Goal: Information Seeking & Learning: Learn about a topic

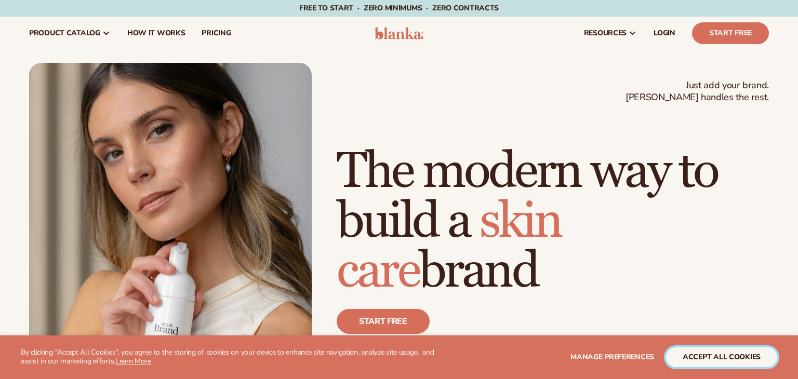
click at [719, 361] on button "accept all cookies" at bounding box center [721, 358] width 111 height 20
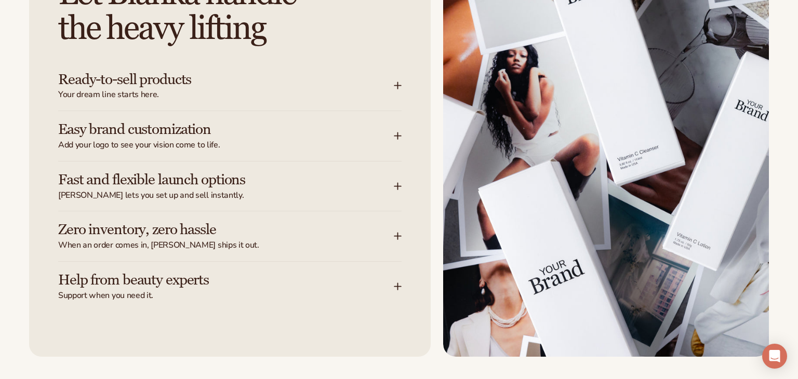
scroll to position [1356, 0]
click at [385, 134] on div "Easy brand customization Add your logo to see your vision come to life." at bounding box center [226, 135] width 336 height 29
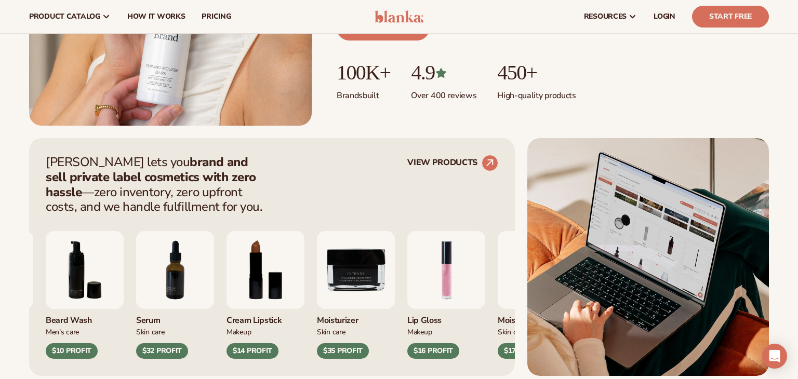
scroll to position [283, 0]
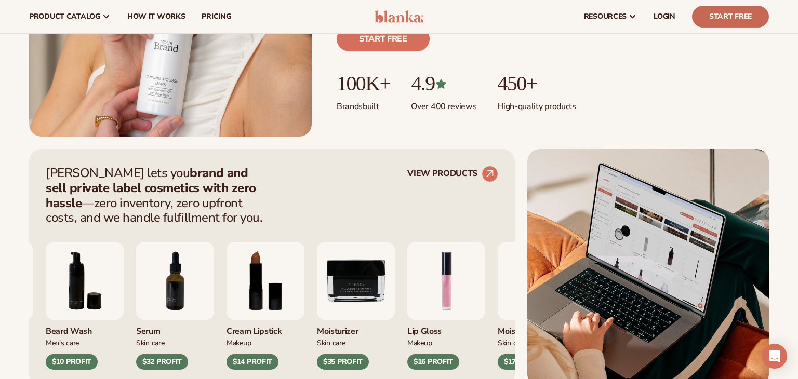
click at [720, 21] on link "Start Free" at bounding box center [730, 17] width 77 height 22
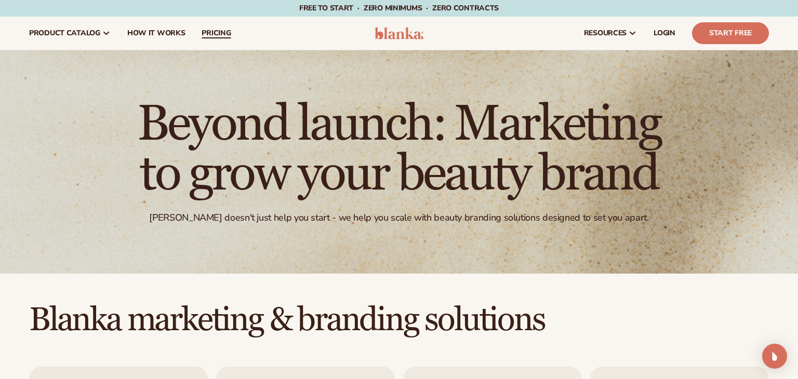
click at [224, 43] on link "pricing" at bounding box center [216, 33] width 46 height 33
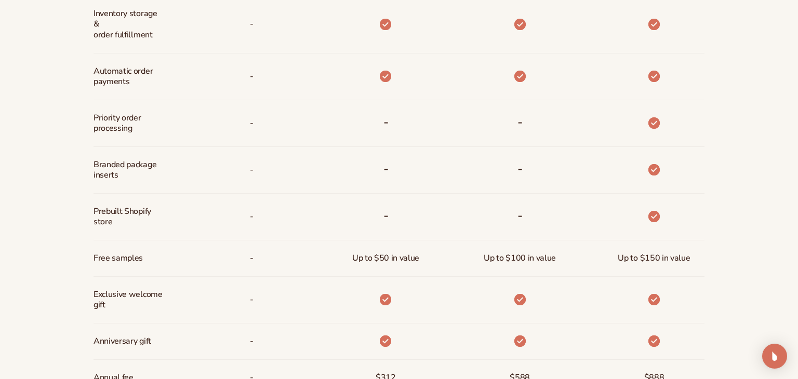
scroll to position [1423, 0]
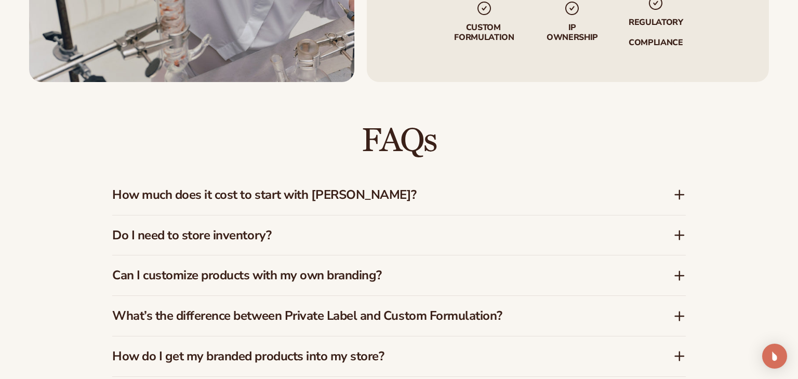
click at [677, 233] on icon at bounding box center [679, 235] width 12 height 12
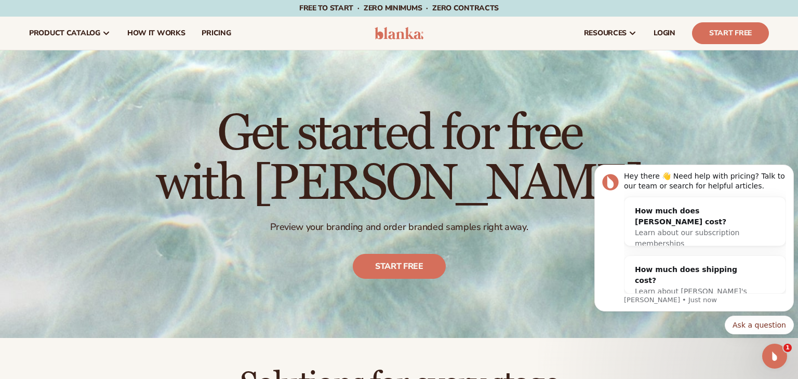
scroll to position [0, 0]
click at [768, 148] on body "Hey there 👋 Need help with pricing? Talk to our team or search for helpful arti…" at bounding box center [693, 241] width 199 height 212
